Goal: Check status

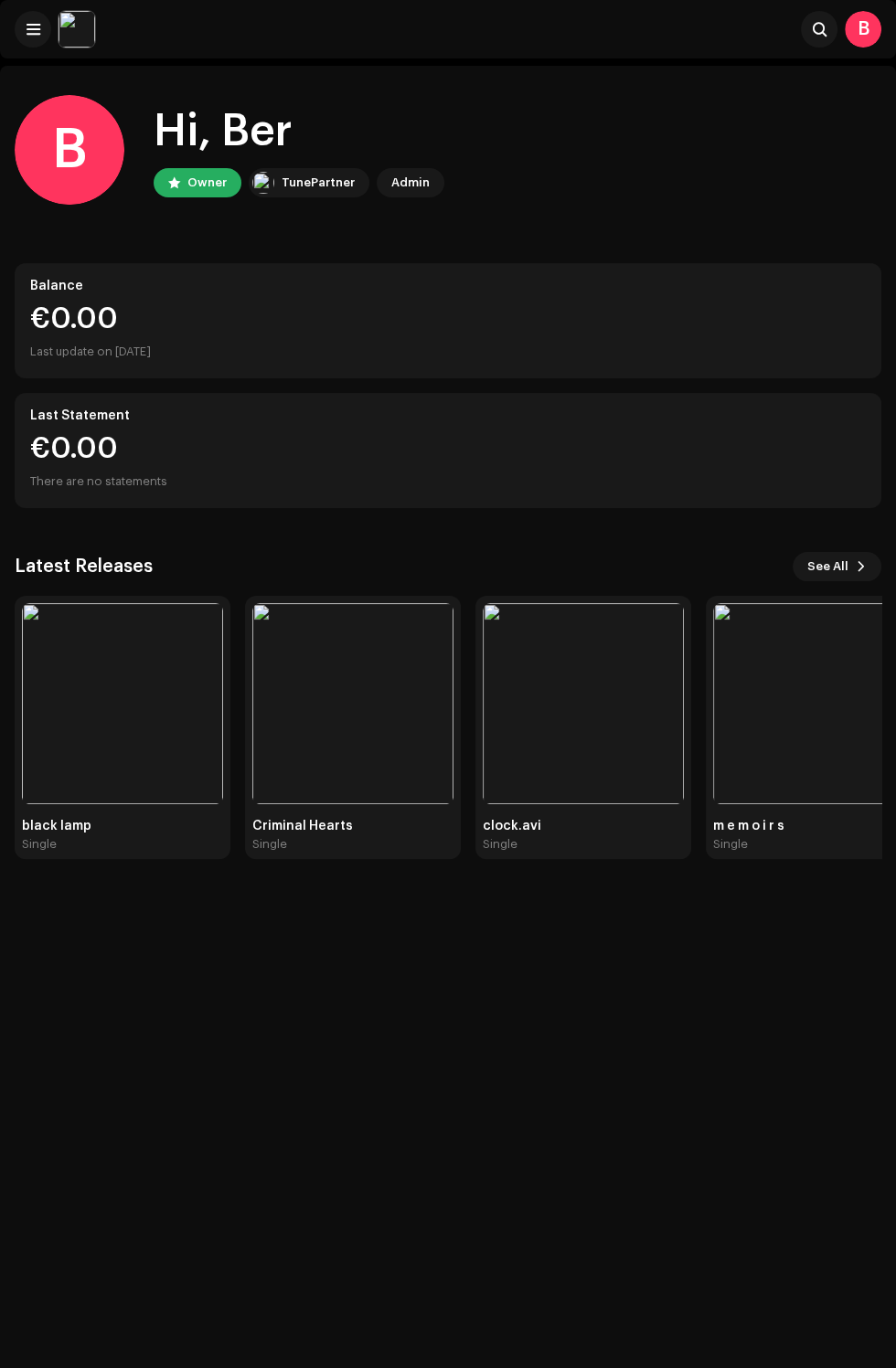
click at [158, 921] on div "B Hi, Ber Owner TunePartner Admin Balance €0.00 Last update on [DATE] Last Stat…" at bounding box center [448, 750] width 896 height 1368
click at [55, 715] on img at bounding box center [122, 703] width 201 height 201
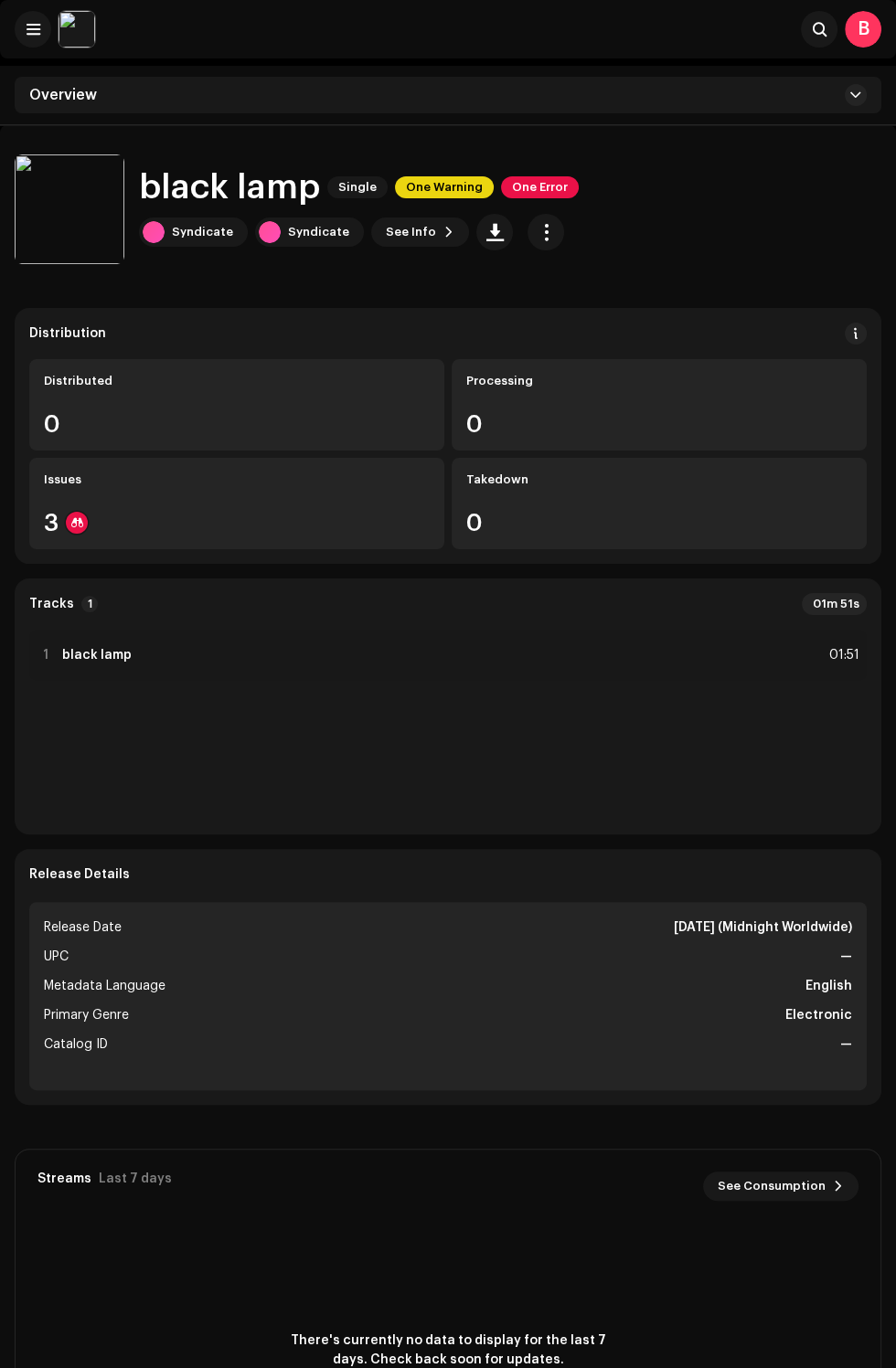
click at [131, 522] on div "3" at bounding box center [237, 523] width 386 height 24
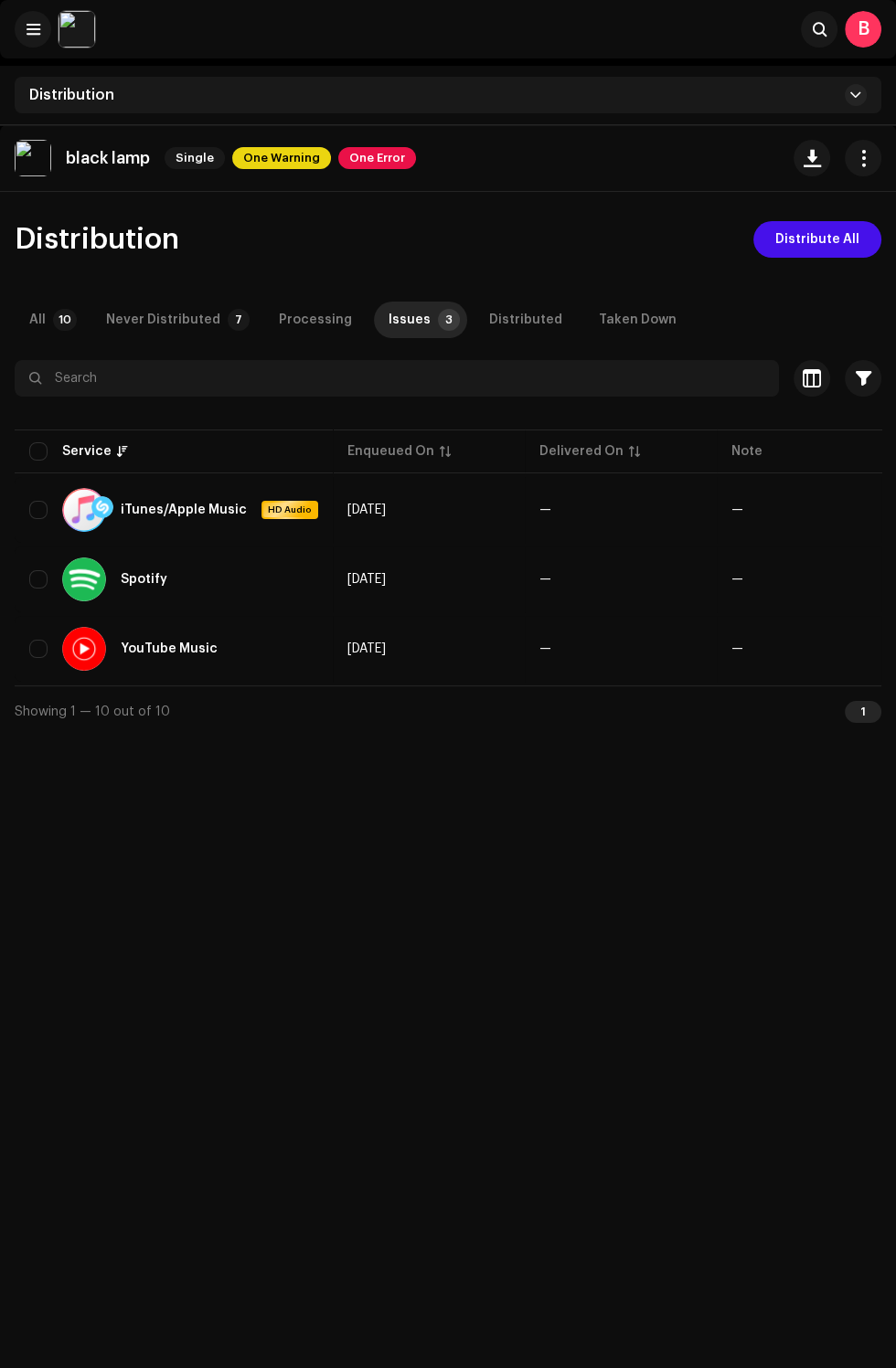
click at [363, 154] on span "One Error" at bounding box center [377, 158] width 78 height 22
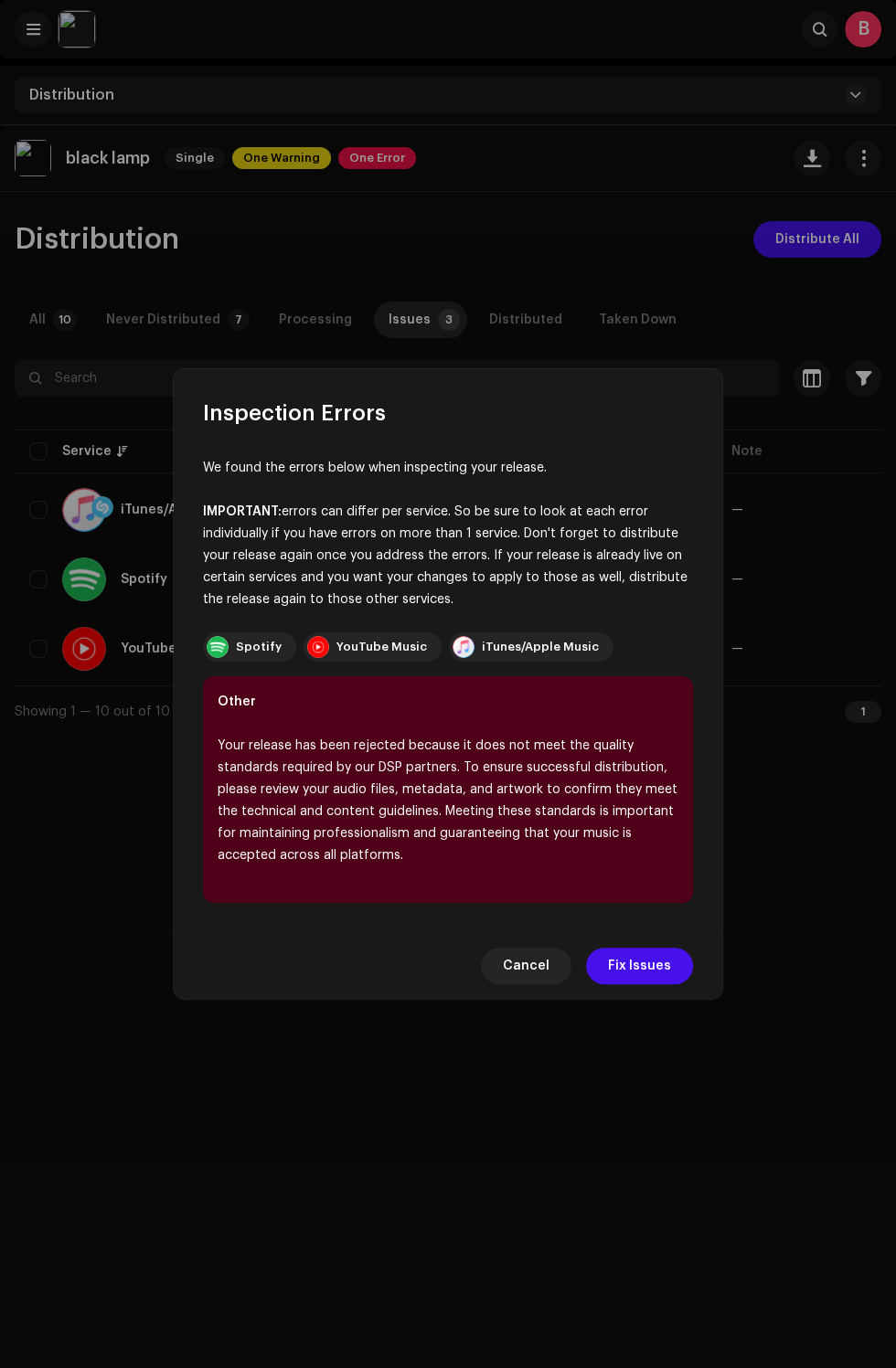
click at [539, 984] on span "Cancel" at bounding box center [526, 966] width 47 height 37
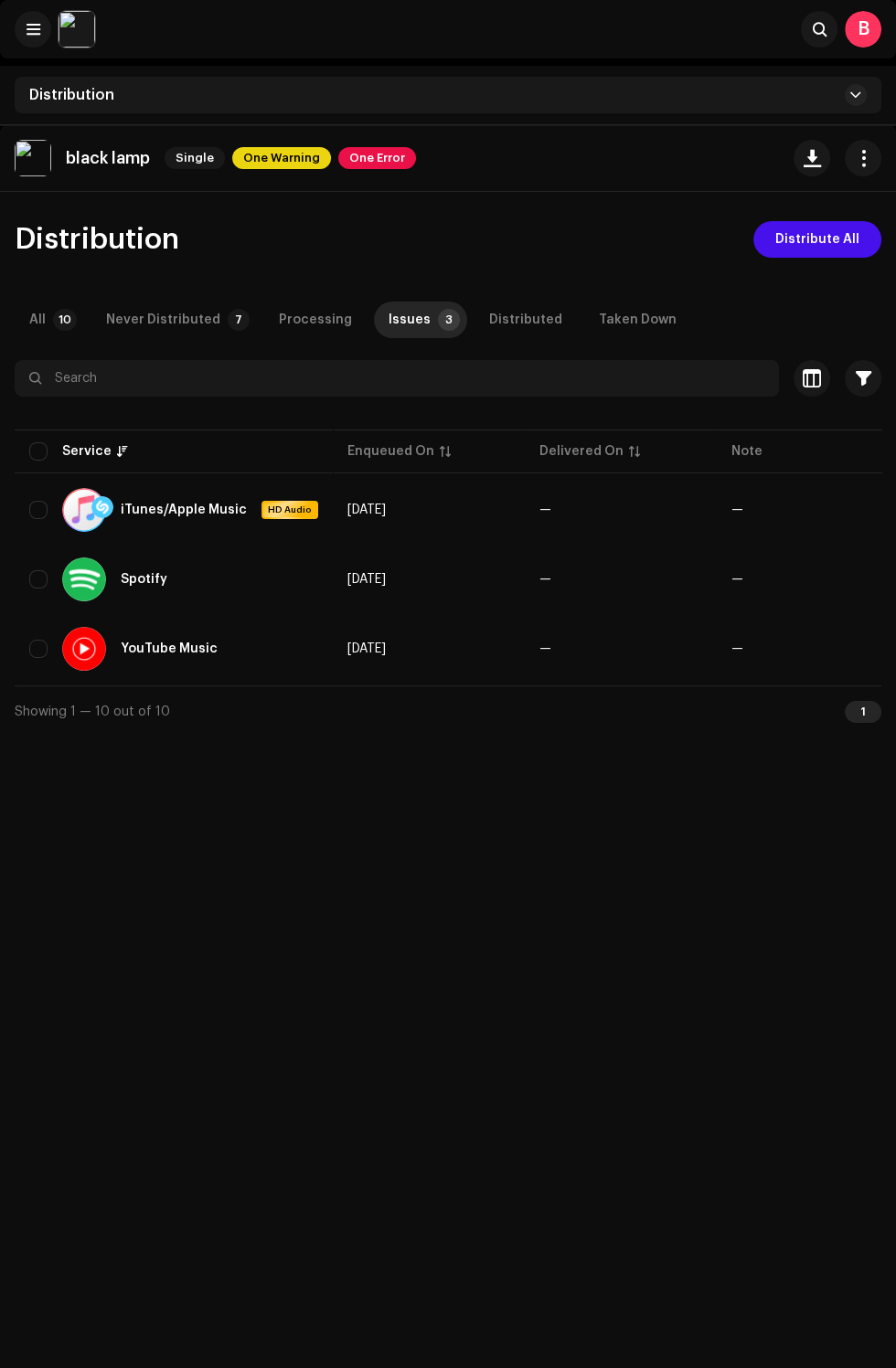
click at [57, 316] on p-badge "10" at bounding box center [65, 320] width 24 height 22
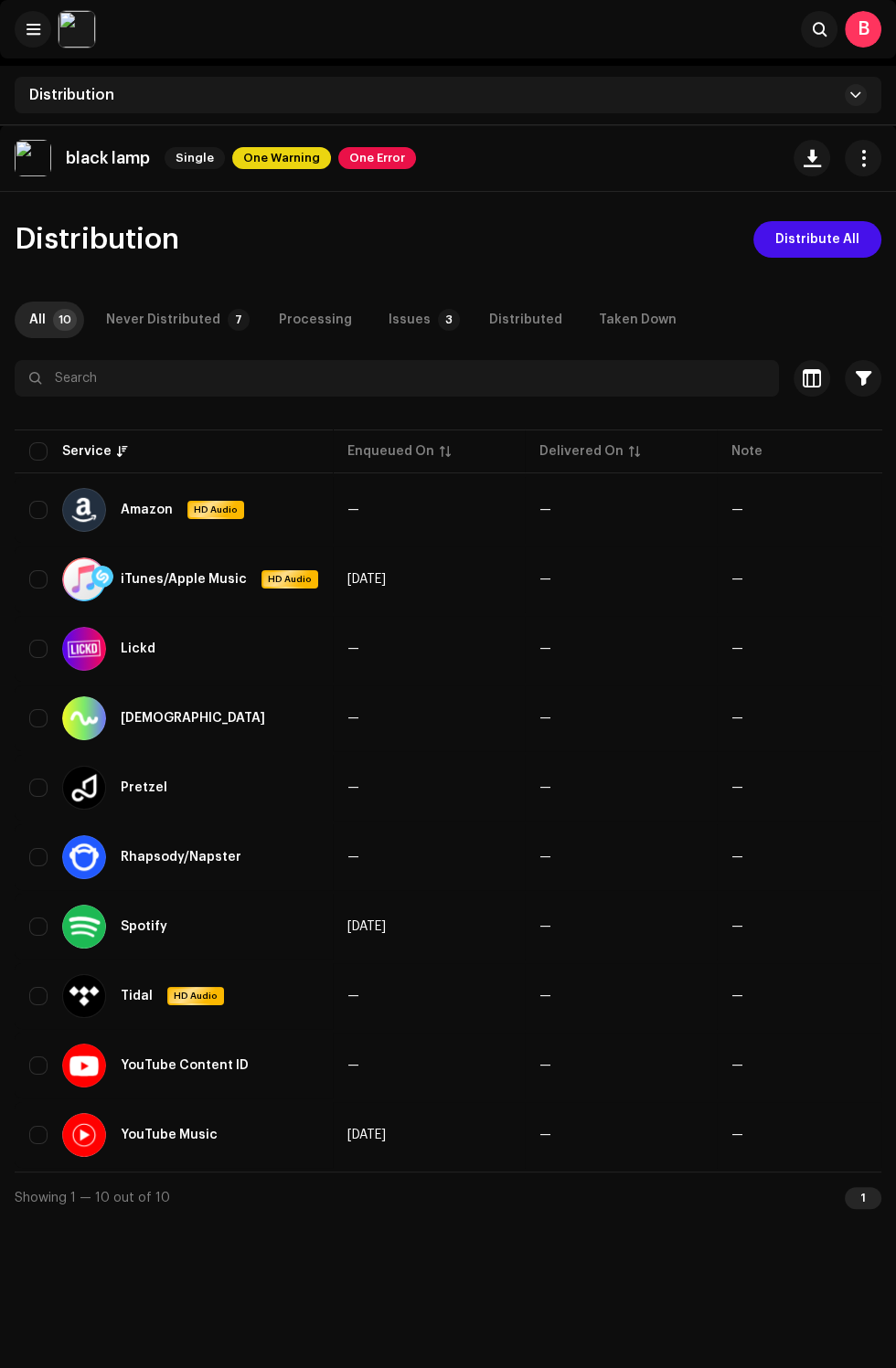
click at [287, 90] on div "Distribution" at bounding box center [448, 95] width 867 height 37
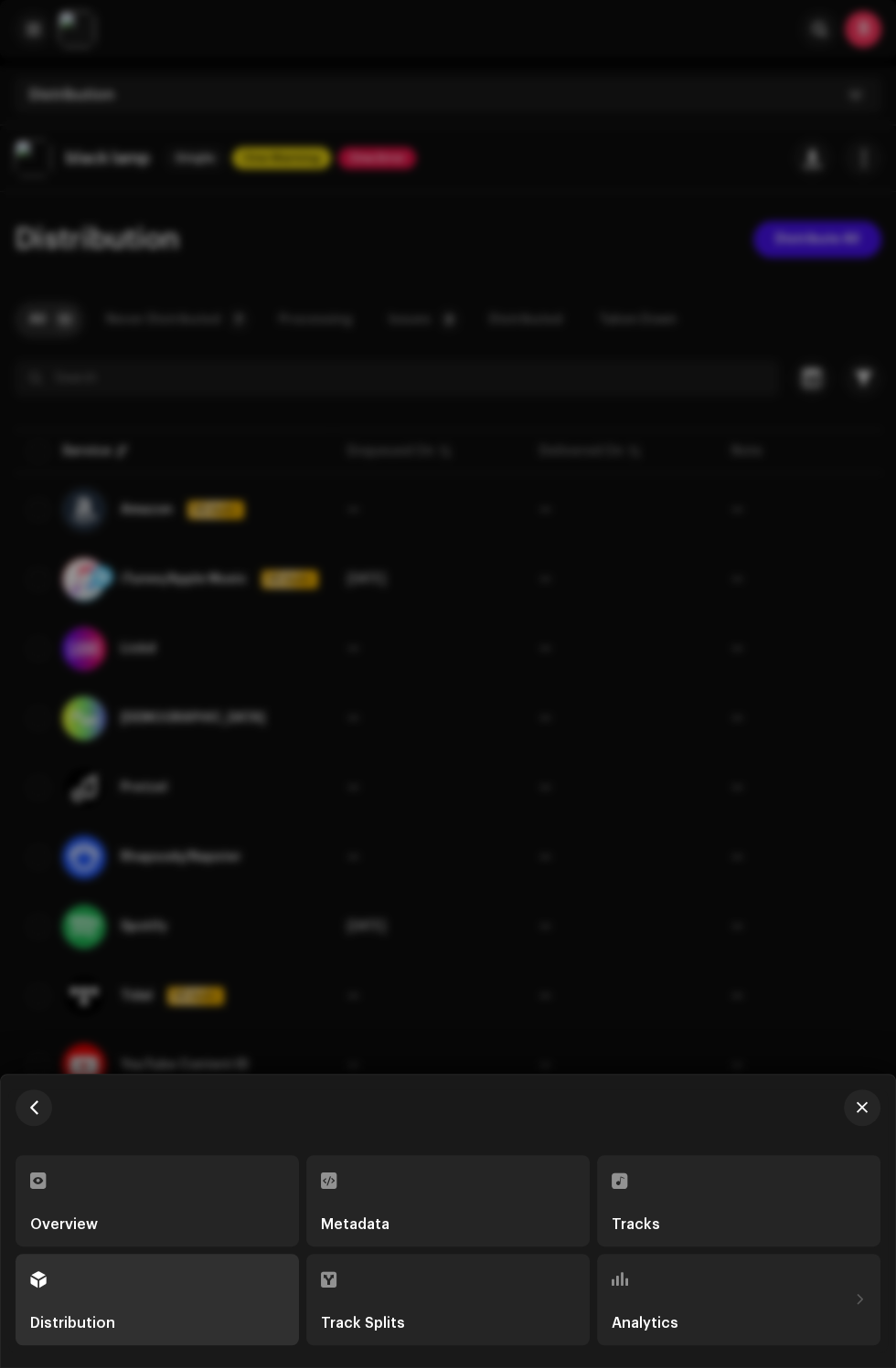
click at [867, 1105] on span "button" at bounding box center [861, 1107] width 11 height 15
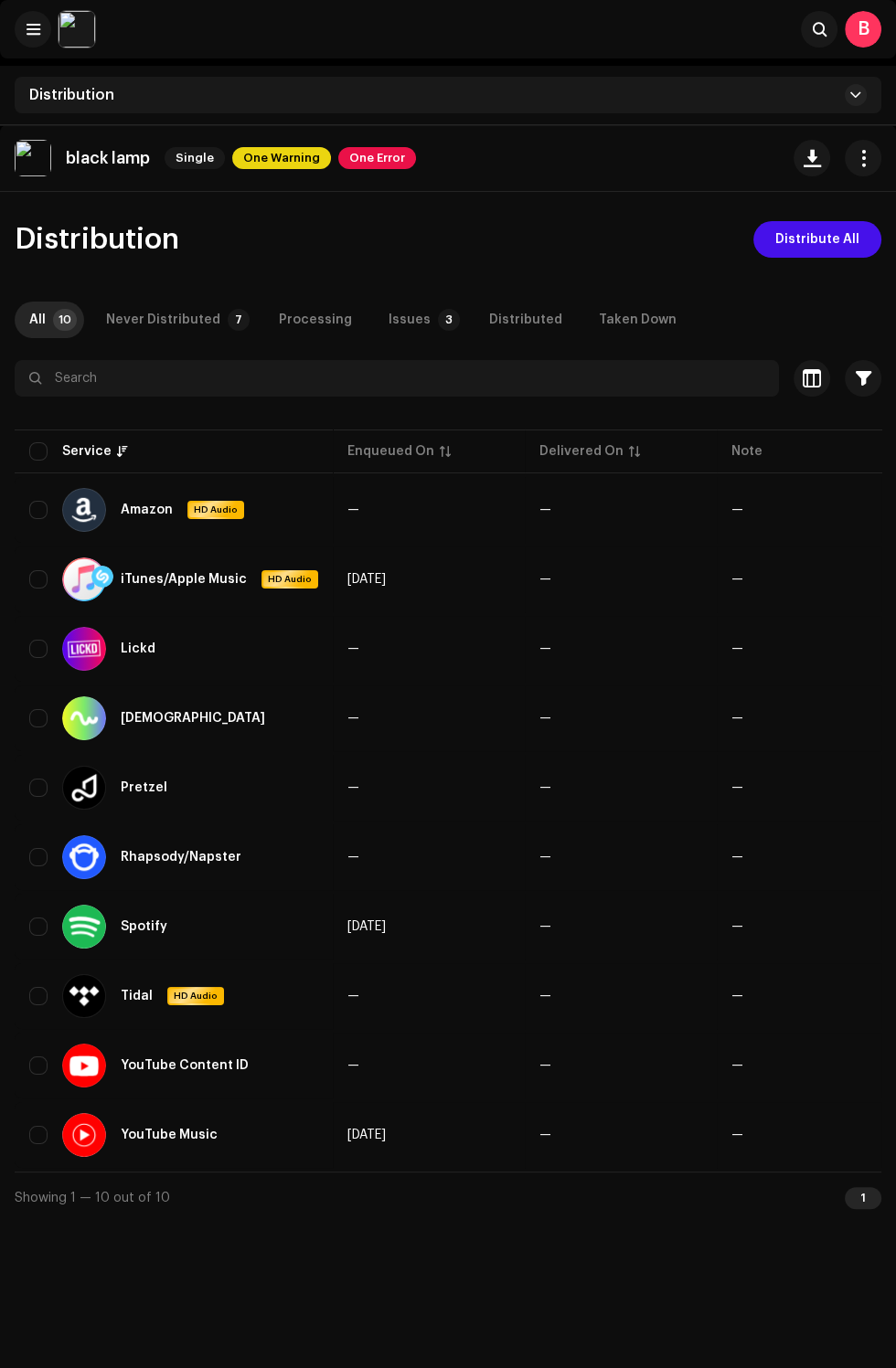
click at [574, 91] on div "Distribution" at bounding box center [448, 95] width 867 height 37
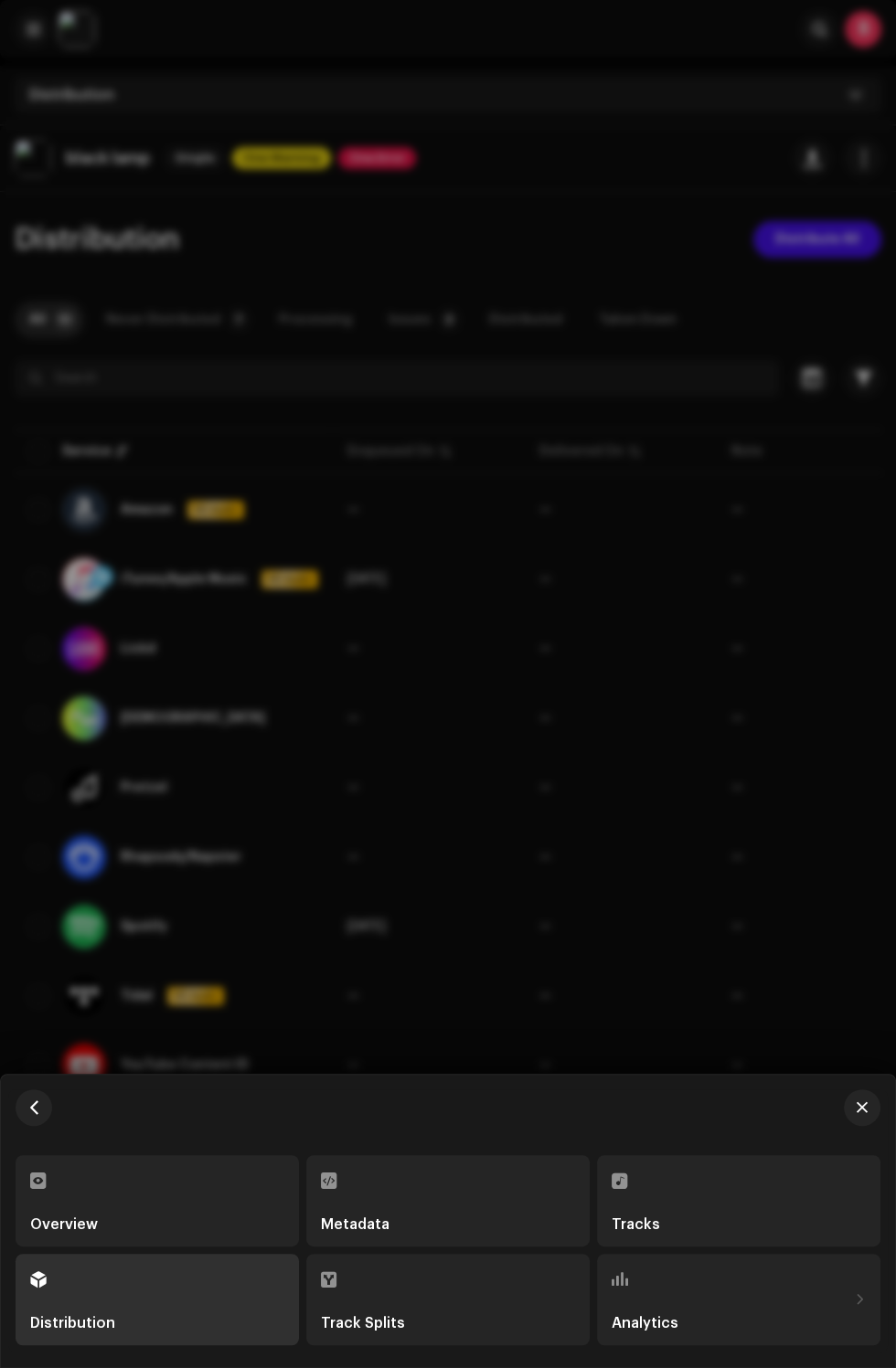
click at [516, 1186] on div "Metadata" at bounding box center [448, 1201] width 254 height 62
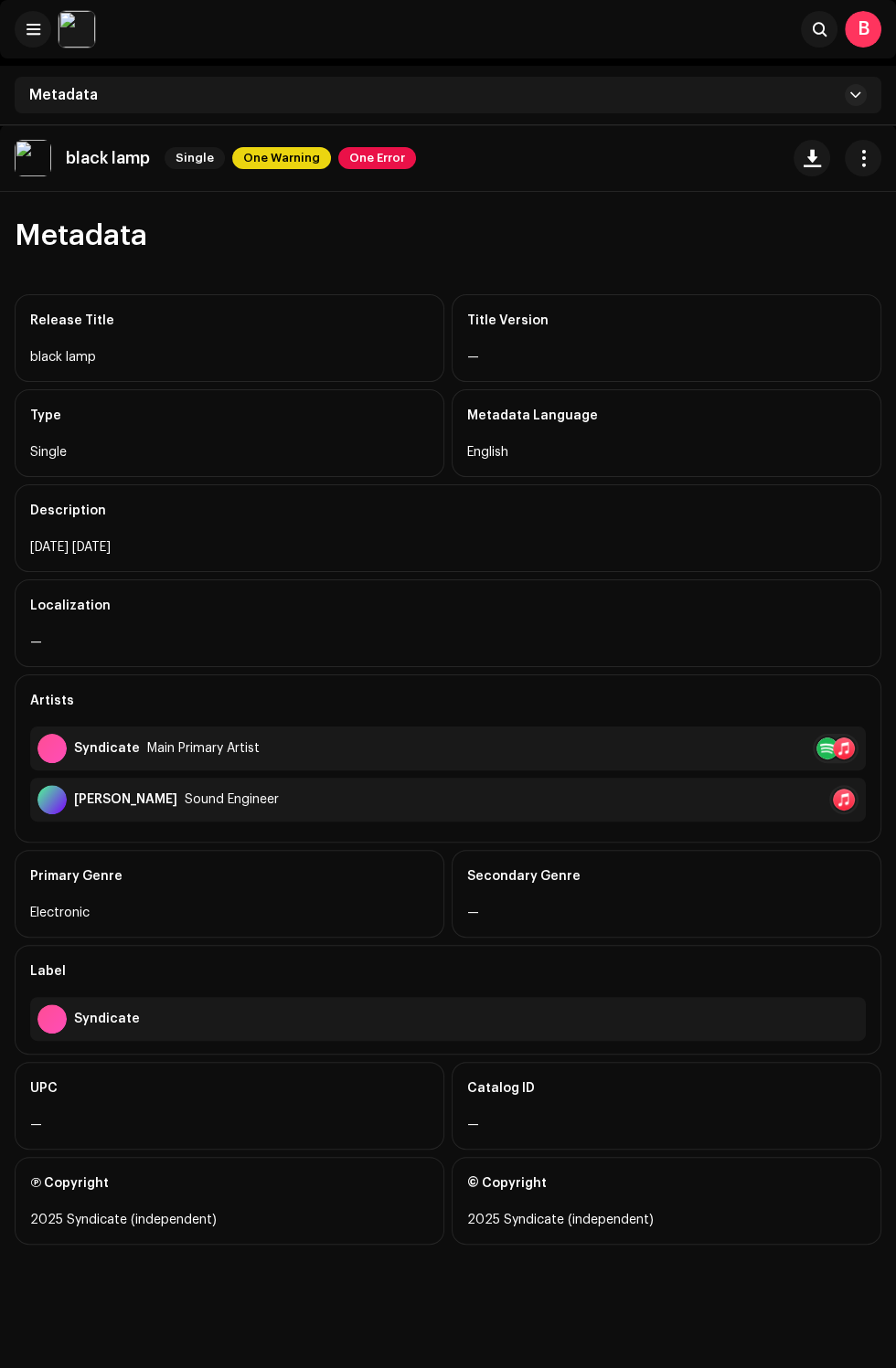
click at [633, 101] on div "Metadata" at bounding box center [448, 95] width 867 height 37
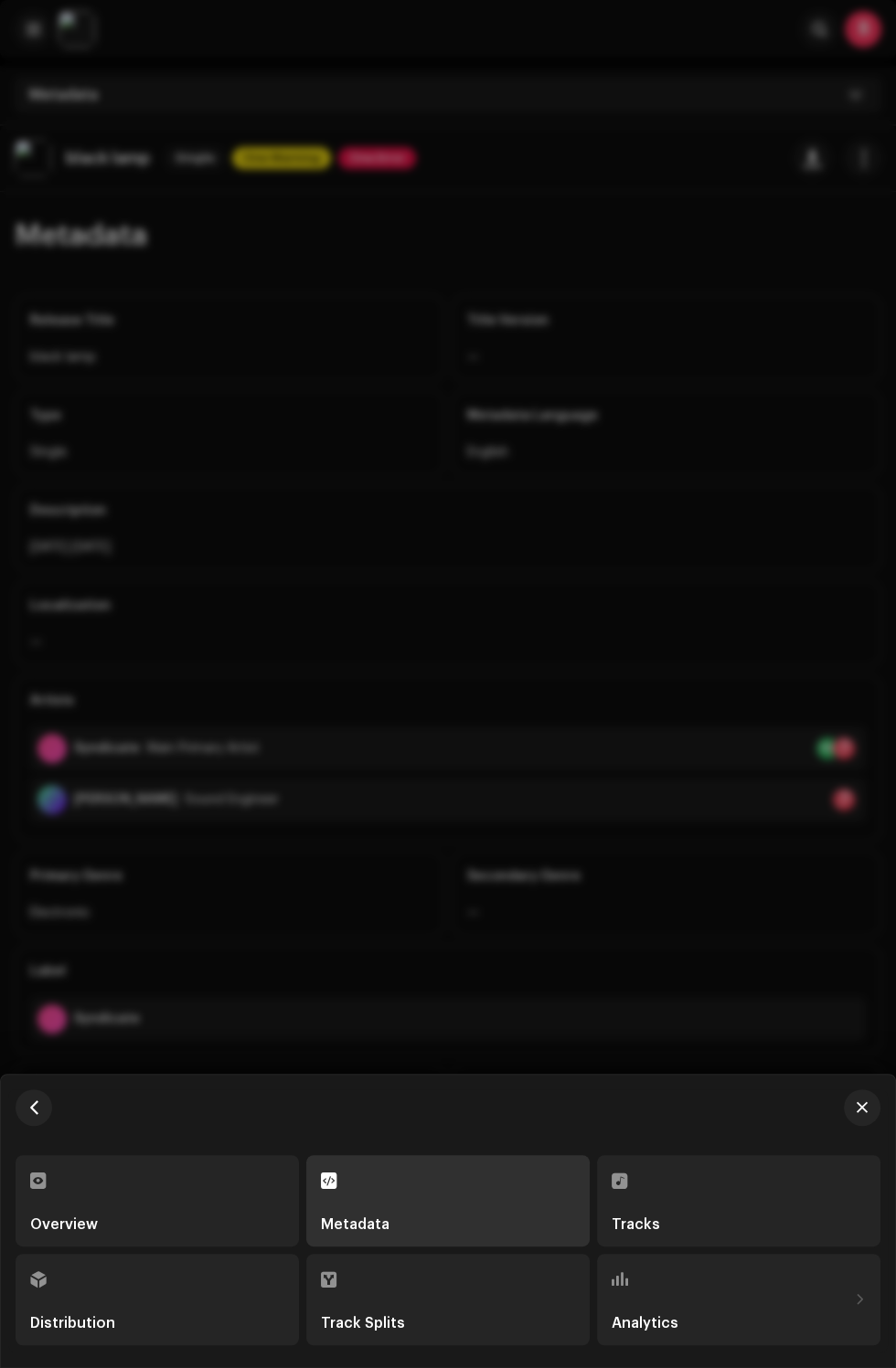
click at [715, 1221] on div "Tracks" at bounding box center [738, 1224] width 254 height 15
